Goal: Ask a question

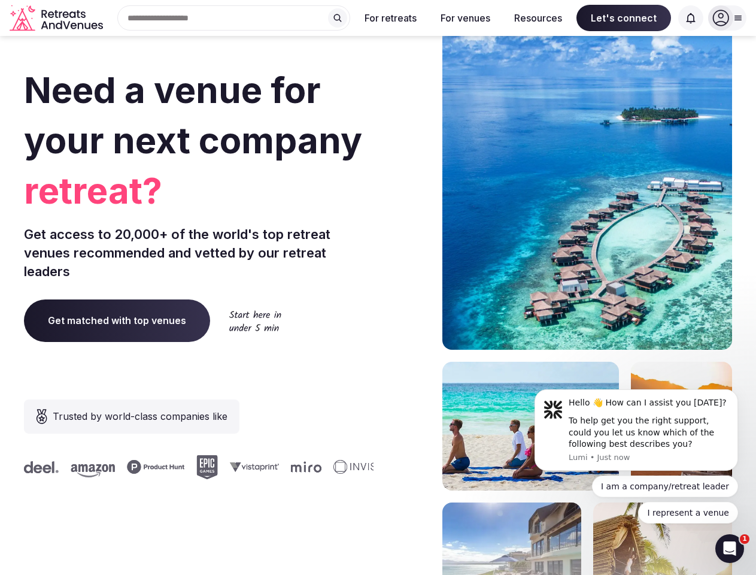
click at [378, 287] on div "Need a venue for your next company retreat? Get access to 20,000+ of the world'…" at bounding box center [378, 359] width 708 height 722
click at [234, 18] on div "Search Popular Destinations [GEOGRAPHIC_DATA], [GEOGRAPHIC_DATA] [GEOGRAPHIC_DA…" at bounding box center [229, 17] width 243 height 25
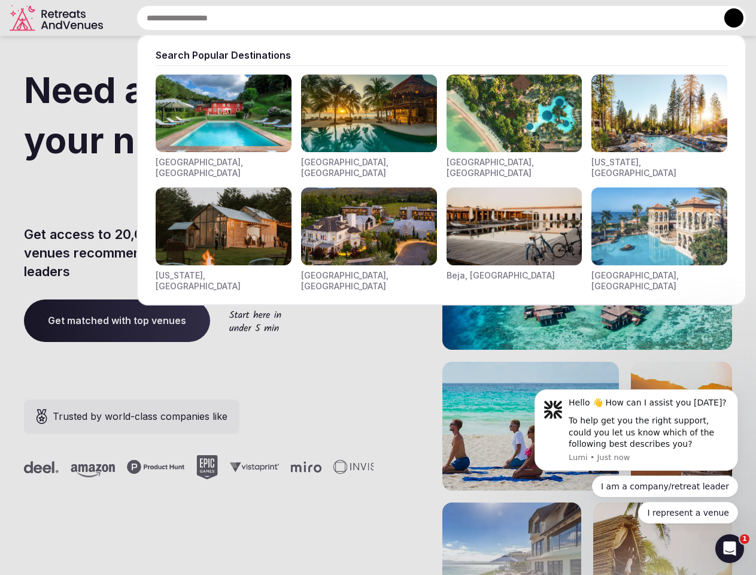
click at [338, 18] on input "text" at bounding box center [442, 17] width 610 height 25
click at [391, 18] on input "text" at bounding box center [442, 17] width 610 height 25
click at [465, 18] on input "text" at bounding box center [442, 17] width 610 height 25
click at [538, 18] on input "text" at bounding box center [442, 17] width 610 height 25
click at [624, 18] on input "text" at bounding box center [442, 17] width 610 height 25
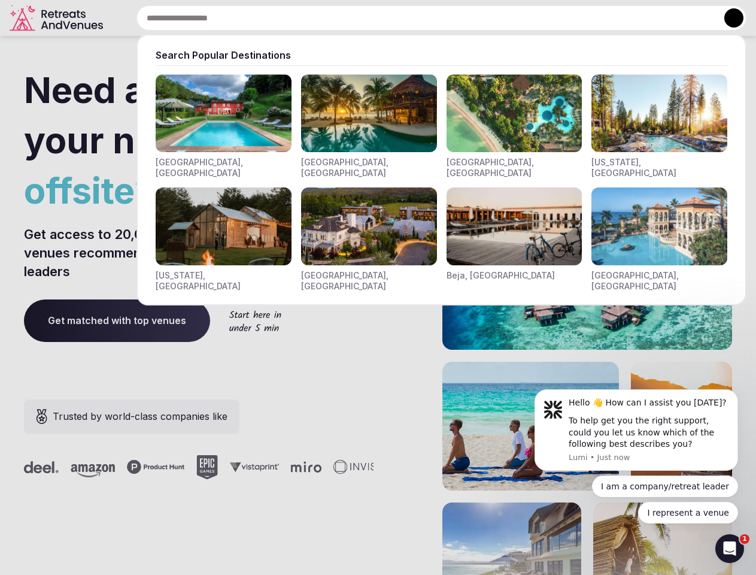
click at [691, 18] on input "text" at bounding box center [442, 17] width 610 height 25
click at [728, 18] on button at bounding box center [734, 17] width 19 height 19
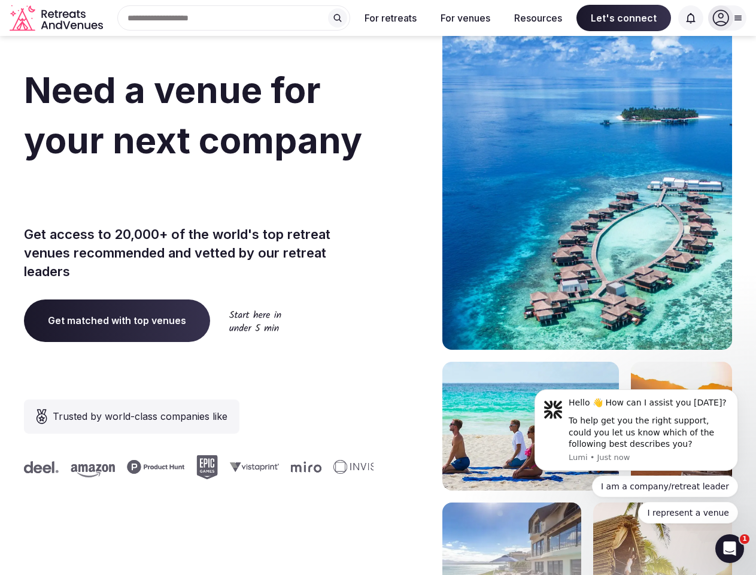
click at [637, 430] on div "To help get you the right support, could you let us know which of the following…" at bounding box center [649, 432] width 160 height 35
